Goal: Transaction & Acquisition: Purchase product/service

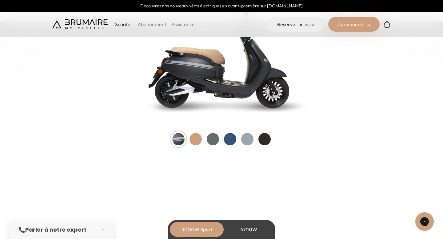
scroll to position [674, 0]
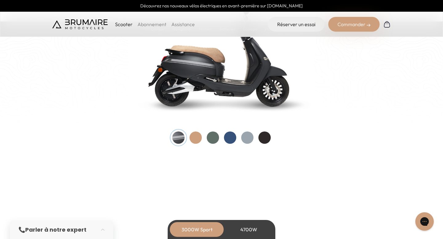
click at [214, 135] on div at bounding box center [213, 138] width 12 height 12
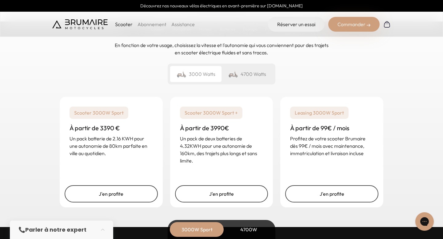
scroll to position [1507, 0]
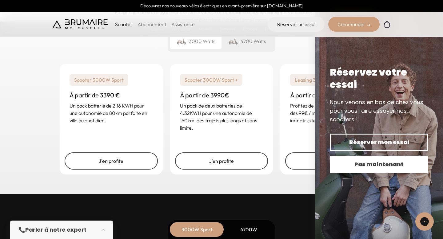
click at [383, 167] on span "Pas maintenant" at bounding box center [378, 164] width 77 height 9
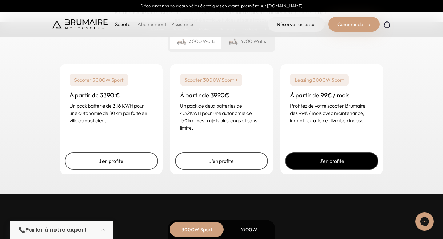
click at [325, 161] on link "J'en profite" at bounding box center [331, 161] width 93 height 17
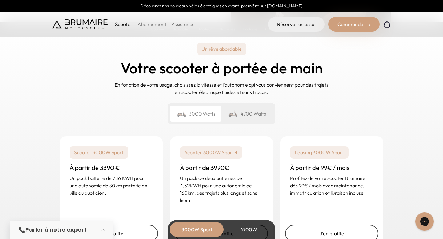
scroll to position [1476, 0]
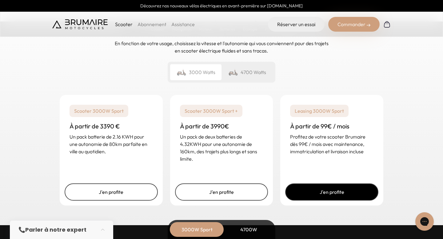
click at [330, 191] on link "J'en profite" at bounding box center [331, 192] width 93 height 17
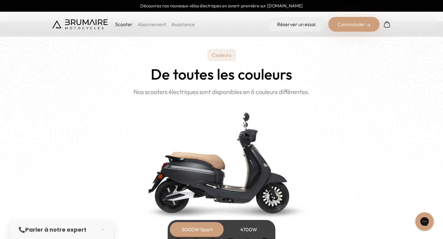
scroll to position [577, 0]
